Goal: Entertainment & Leisure: Consume media (video, audio)

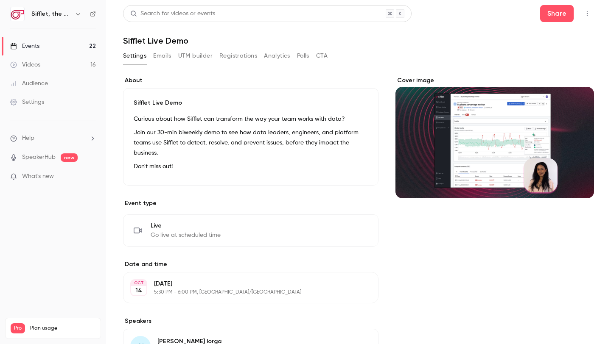
click at [29, 64] on div "Videos" at bounding box center [25, 65] width 30 height 8
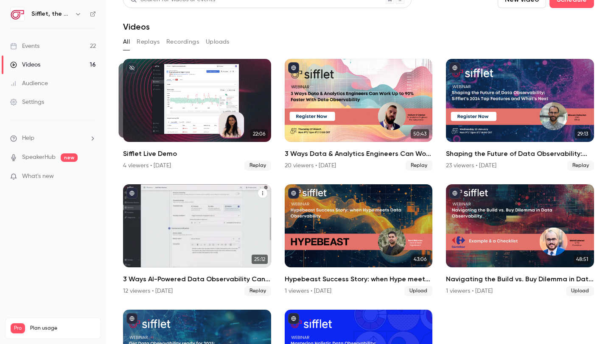
scroll to position [1, 0]
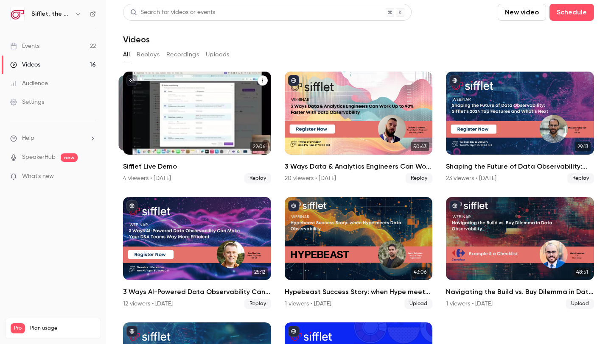
click at [177, 128] on div "Sifflet Live Demo" at bounding box center [197, 113] width 148 height 83
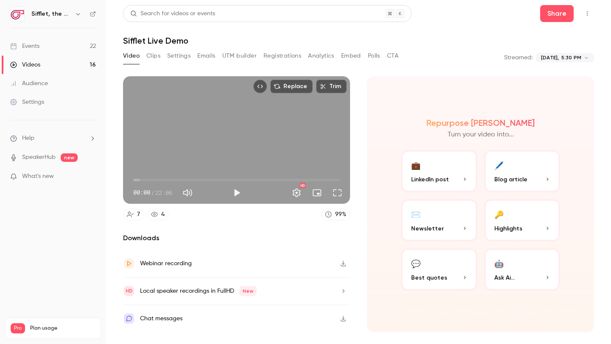
click at [156, 57] on button "Clips" at bounding box center [153, 56] width 14 height 14
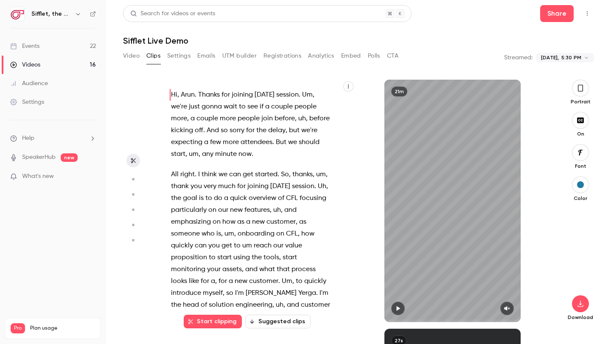
click at [127, 54] on button "Video" at bounding box center [131, 56] width 17 height 14
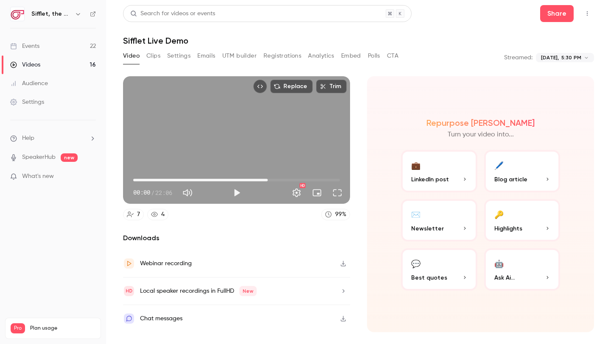
click at [268, 179] on span "14:23" at bounding box center [236, 180] width 207 height 14
click at [295, 179] on span "14:23" at bounding box center [236, 180] width 207 height 14
click at [322, 180] on span "17:20" at bounding box center [236, 180] width 207 height 14
click at [218, 178] on span "09:07" at bounding box center [236, 180] width 207 height 14
type input "*****"
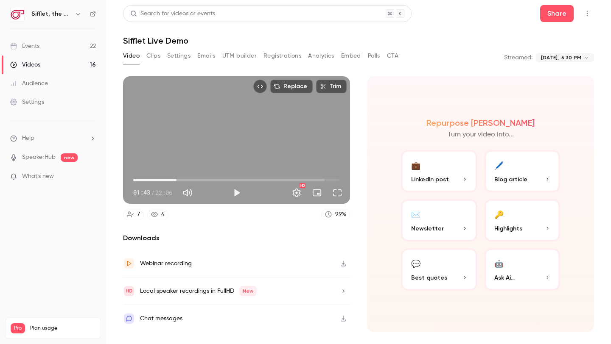
drag, startPoint x: 218, startPoint y: 179, endPoint x: 181, endPoint y: 178, distance: 36.9
click at [178, 179] on span "04:37" at bounding box center [176, 180] width 3 height 3
